Goal: Task Accomplishment & Management: Manage account settings

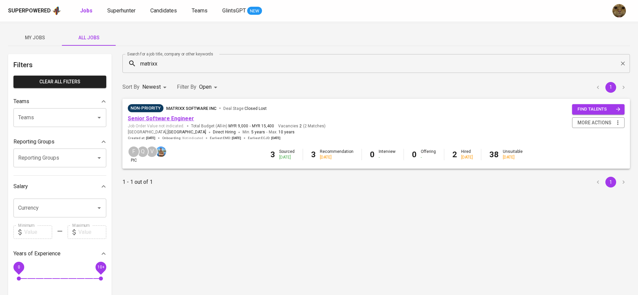
click at [167, 118] on link "Senior Software Engineer" at bounding box center [161, 118] width 66 height 6
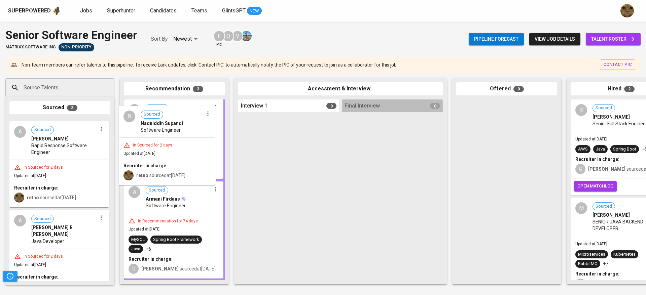
drag, startPoint x: 55, startPoint y: 175, endPoint x: 166, endPoint y: 163, distance: 111.5
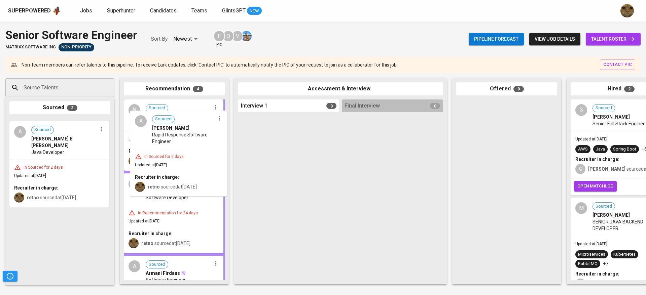
drag, startPoint x: 126, startPoint y: 173, endPoint x: 240, endPoint y: 169, distance: 113.4
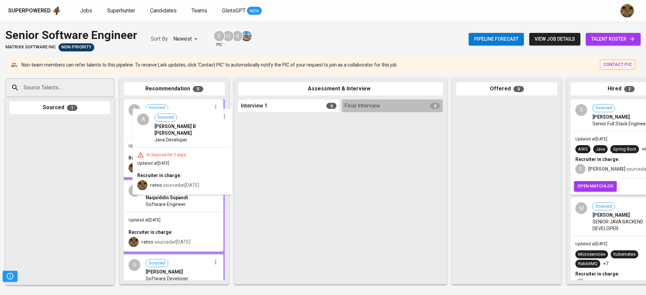
drag, startPoint x: 166, startPoint y: 187, endPoint x: 286, endPoint y: 177, distance: 120.1
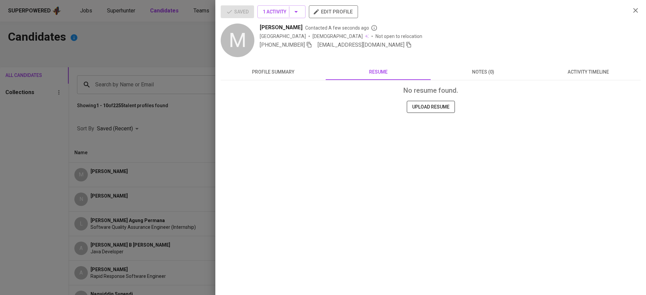
click at [157, 149] on div at bounding box center [323, 147] width 646 height 295
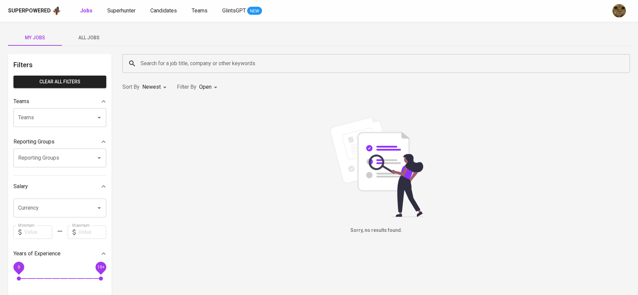
click at [147, 10] on div "Jobs Superhunter Candidates Teams GlintsGPT NEW" at bounding box center [171, 11] width 182 height 8
click at [150, 11] on span "Candidates" at bounding box center [163, 10] width 27 height 6
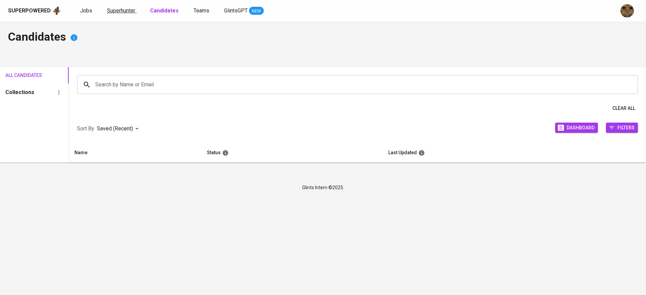
click at [135, 13] on link "Superhunter" at bounding box center [122, 11] width 30 height 8
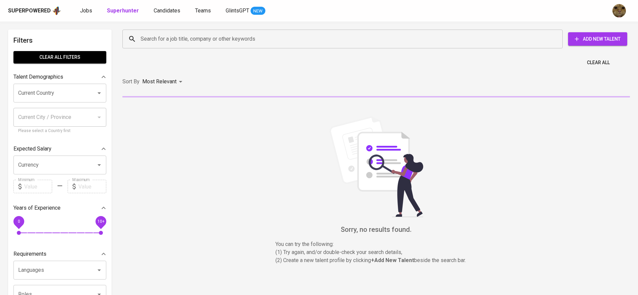
click at [161, 38] on input "Search for a job title, company or other keywords" at bounding box center [344, 39] width 411 height 13
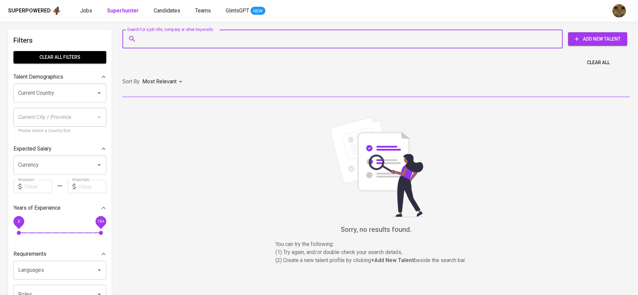
paste input "Bharuno Mahesworo"
type input "Bharuno Mahesworo"
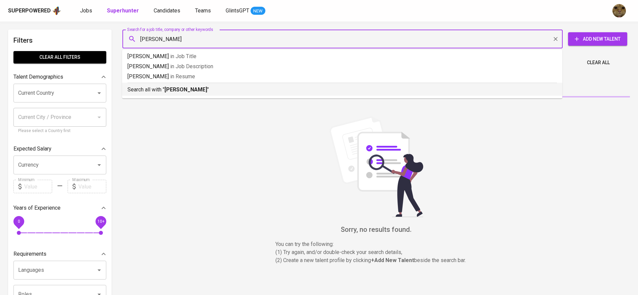
click at [170, 90] on b "Bharuno Mahesworo" at bounding box center [185, 89] width 43 height 6
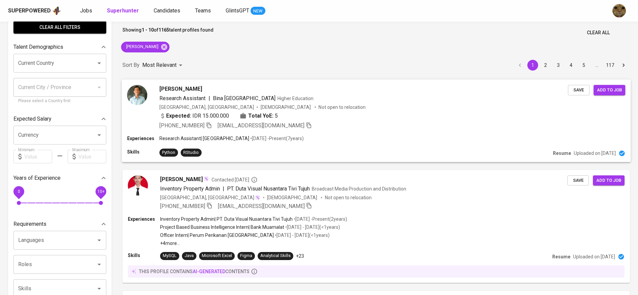
scroll to position [50, 0]
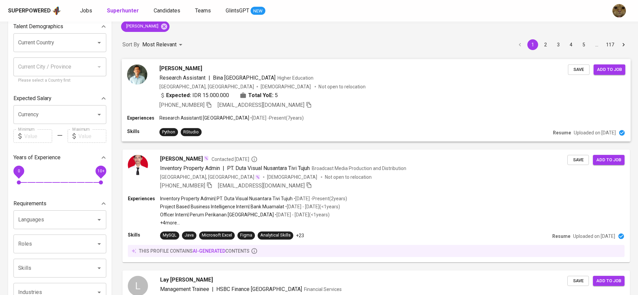
click at [275, 99] on span "5" at bounding box center [276, 95] width 3 height 8
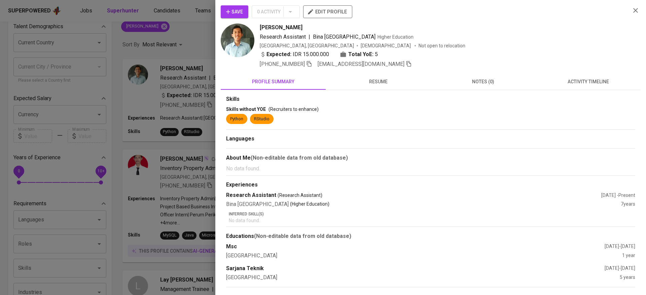
click at [579, 76] on button "activity timeline" at bounding box center [587, 82] width 105 height 16
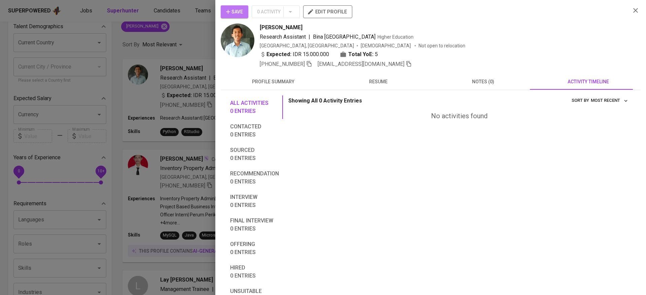
click at [228, 12] on icon "button" at bounding box center [228, 11] width 7 height 7
click at [200, 38] on div at bounding box center [323, 147] width 646 height 295
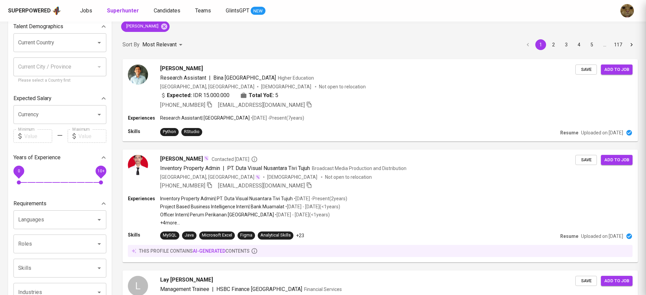
click at [168, 13] on div at bounding box center [323, 147] width 646 height 295
click at [166, 11] on div at bounding box center [323, 147] width 646 height 295
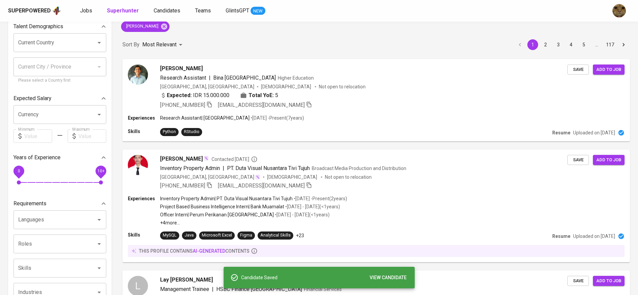
click at [165, 10] on span "Candidates" at bounding box center [167, 10] width 27 height 6
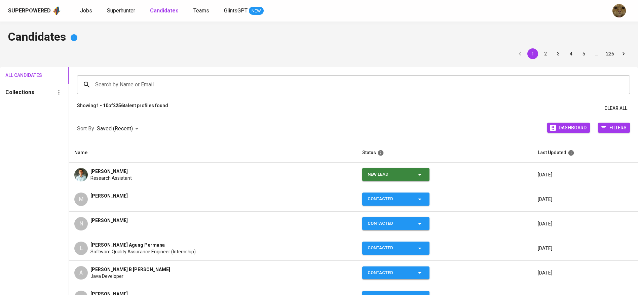
click at [416, 171] on icon "button" at bounding box center [420, 175] width 8 height 8
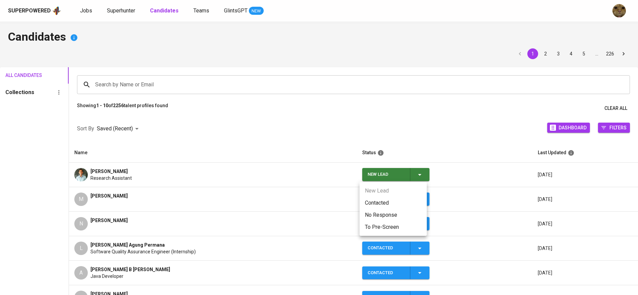
click at [385, 200] on li "Contacted" at bounding box center [392, 203] width 67 height 12
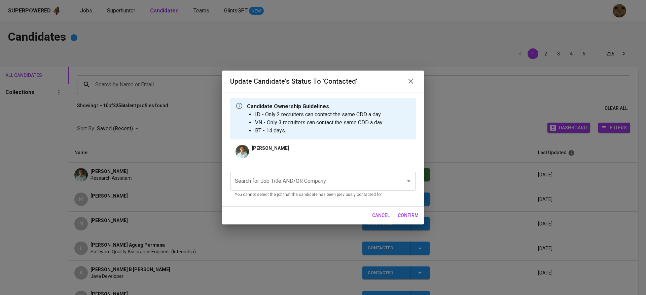
click at [289, 178] on input "Search for Job Title AND/OR Company" at bounding box center [313, 181] width 161 height 13
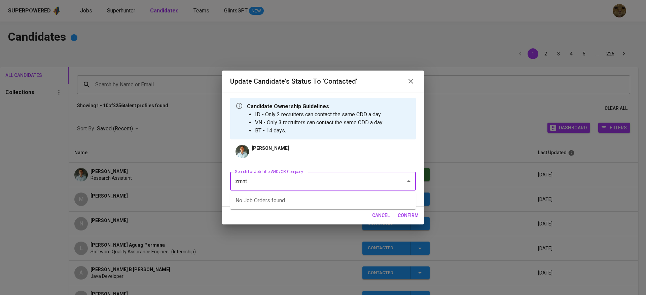
type input "zmn"
type input "amnt"
type input "p"
click at [279, 196] on li "Senior Software Engineer (MATRIXX Software Inc)" at bounding box center [323, 201] width 186 height 12
type input "matrixx"
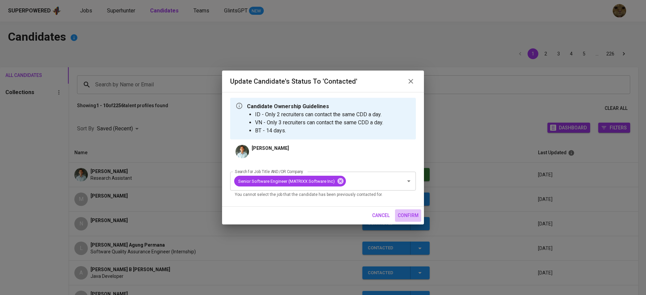
click at [399, 210] on button "confirm" at bounding box center [408, 215] width 26 height 12
